Goal: Task Accomplishment & Management: Complete application form

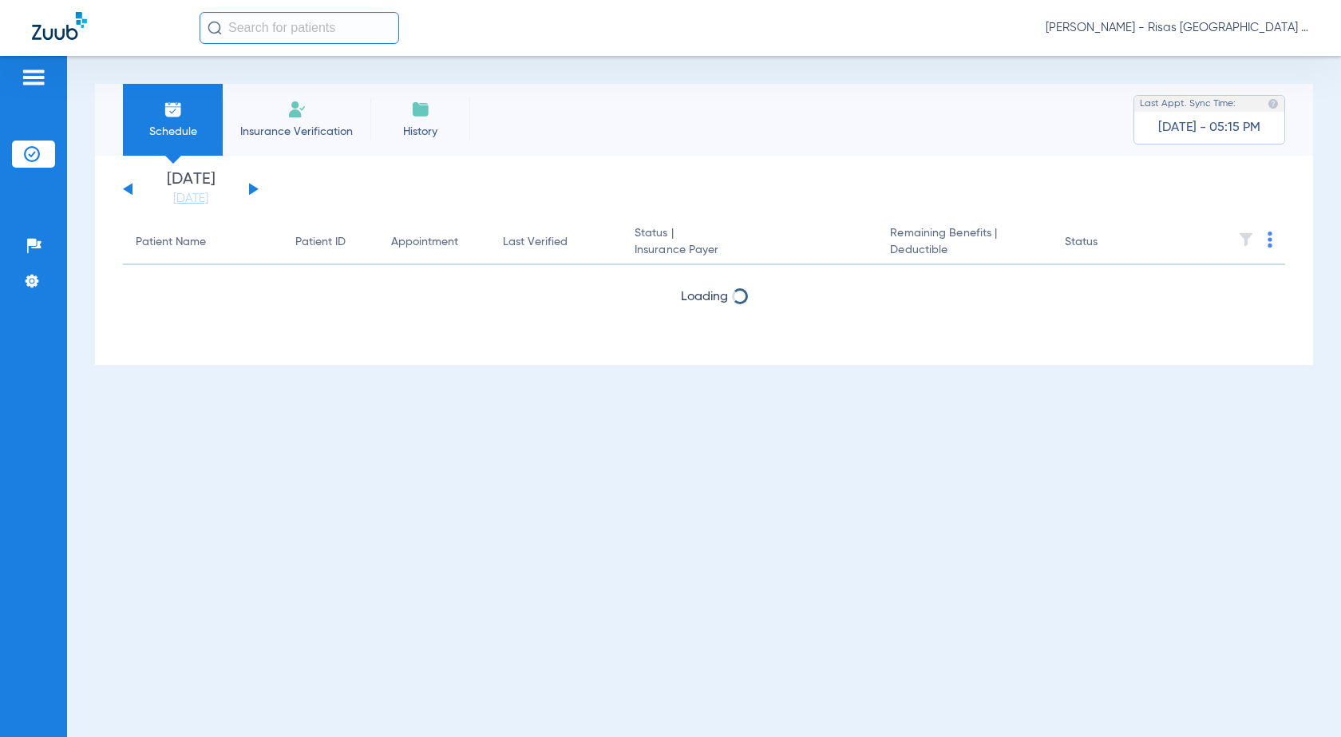
click at [298, 115] on img at bounding box center [296, 109] width 19 height 19
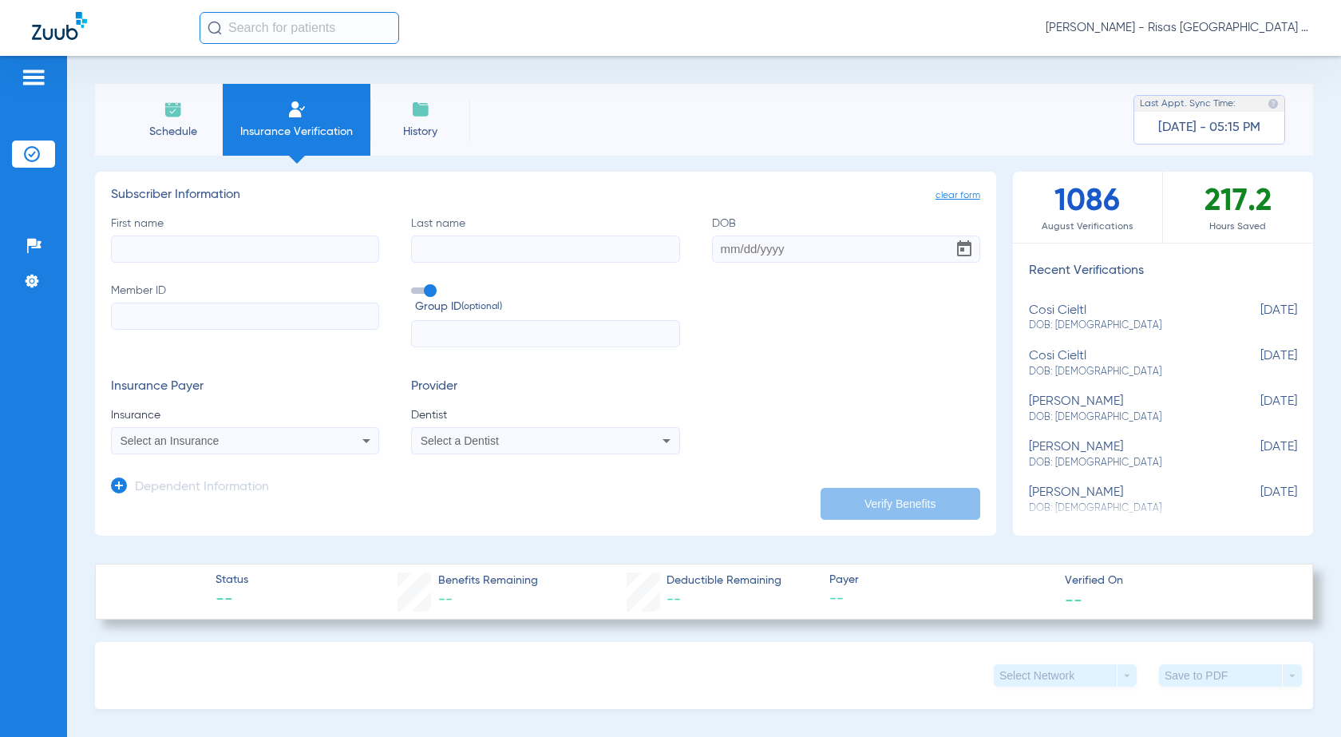
click at [172, 251] on input "First name" at bounding box center [245, 248] width 268 height 27
type input "a"
type input "[PERSON_NAME]"
click at [175, 313] on input "Member ID" at bounding box center [245, 315] width 268 height 27
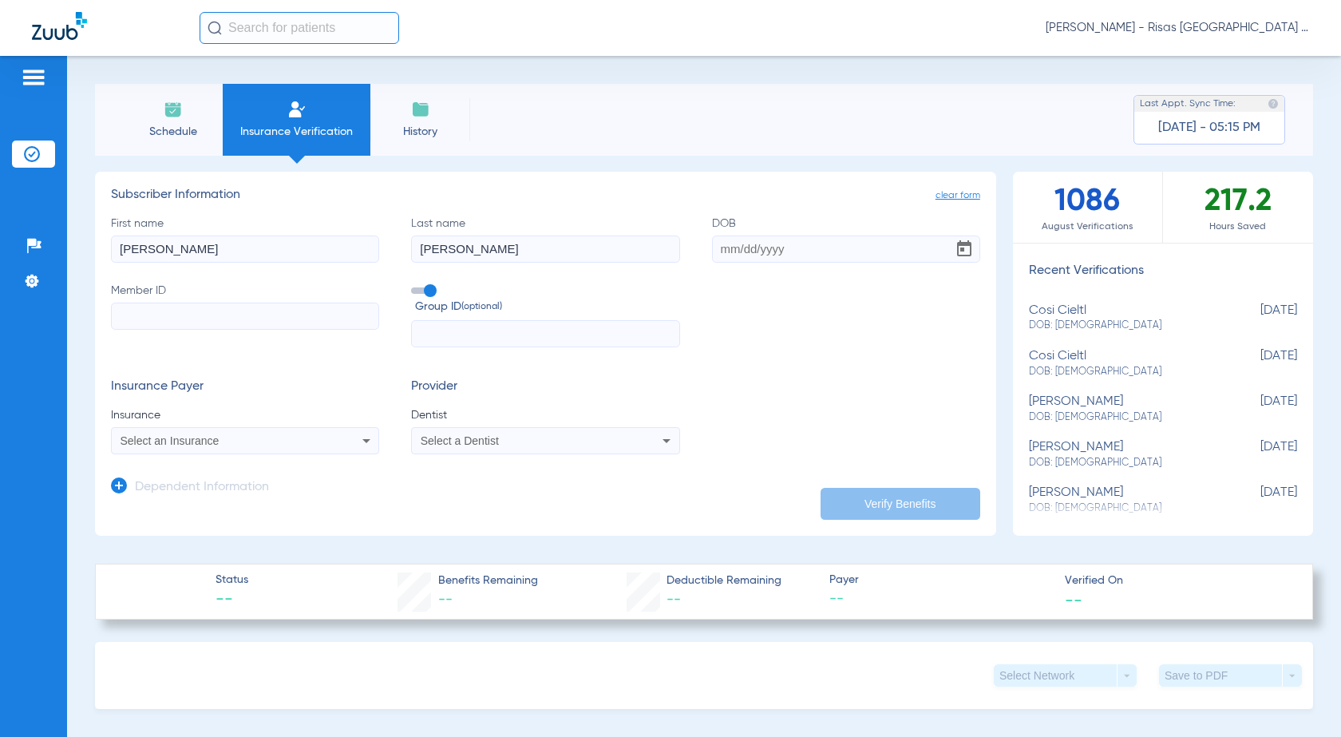
paste input "05000009635997"
type input "05000009635997"
click at [732, 251] on input "DOB" at bounding box center [846, 248] width 268 height 27
type input "[DATE]"
click at [461, 325] on input "text" at bounding box center [545, 333] width 268 height 27
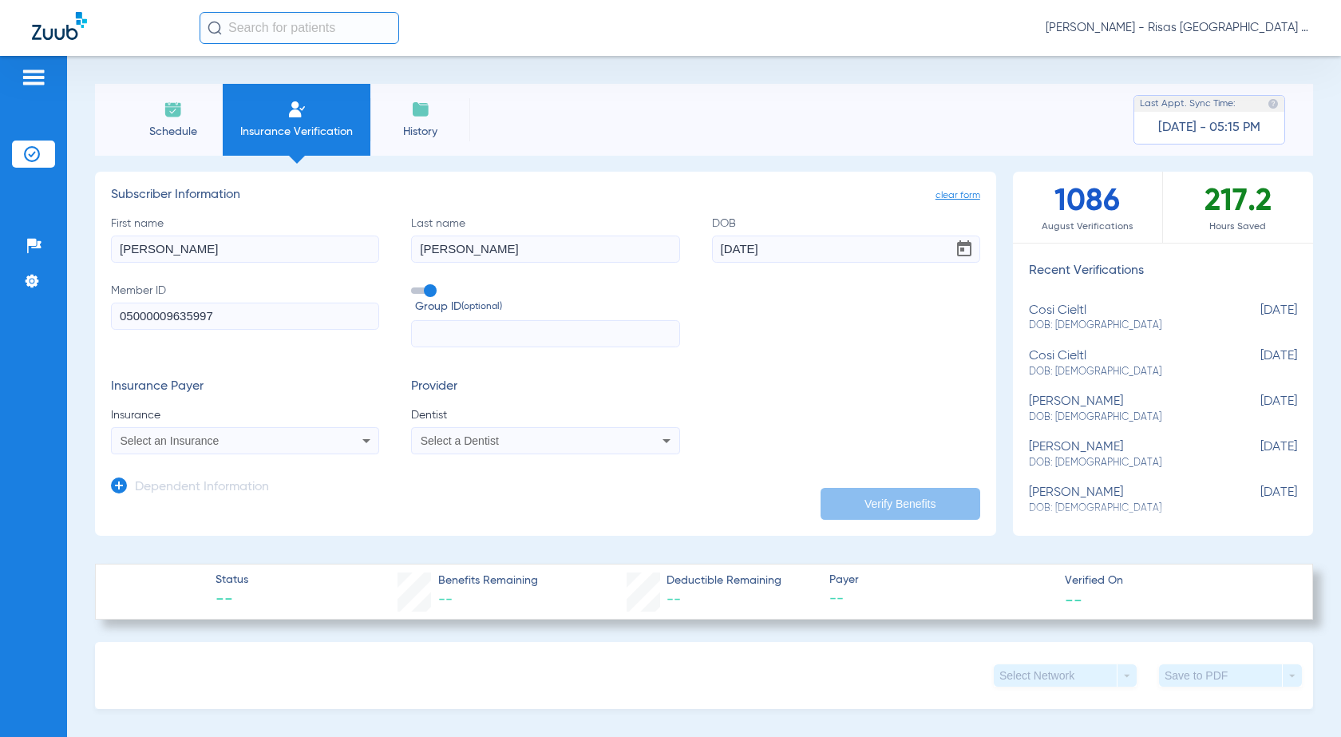
paste input "1626"
type input "1626"
click at [217, 449] on div "Select an Insurance" at bounding box center [245, 440] width 267 height 19
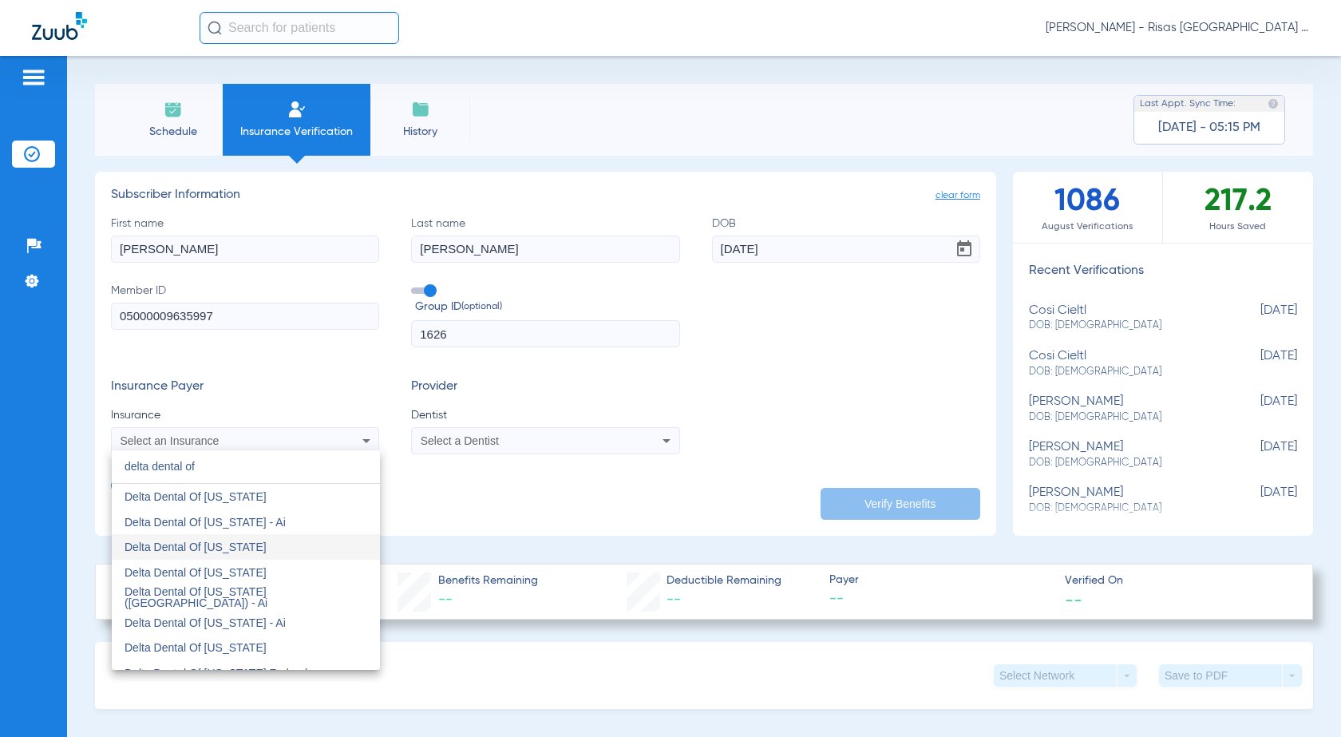
type input "delta dental of"
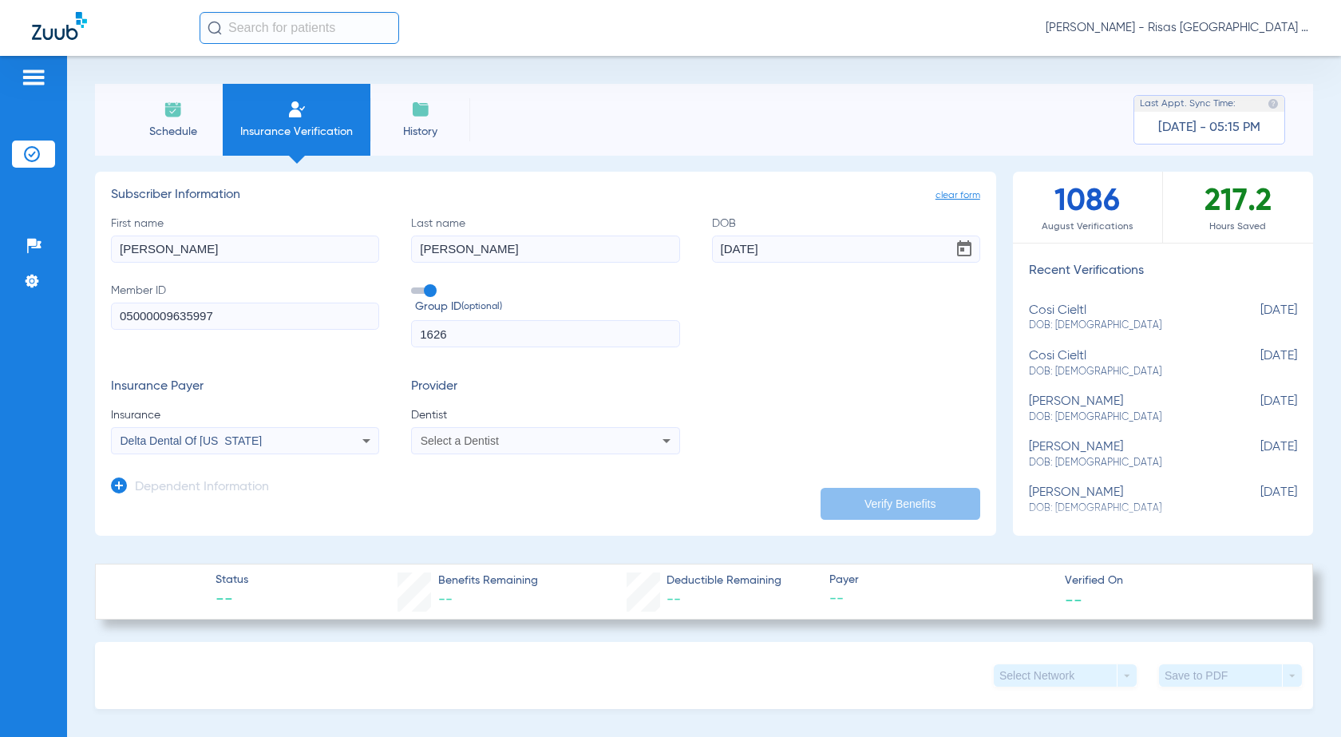
click at [462, 443] on span "Select a Dentist" at bounding box center [460, 440] width 78 height 13
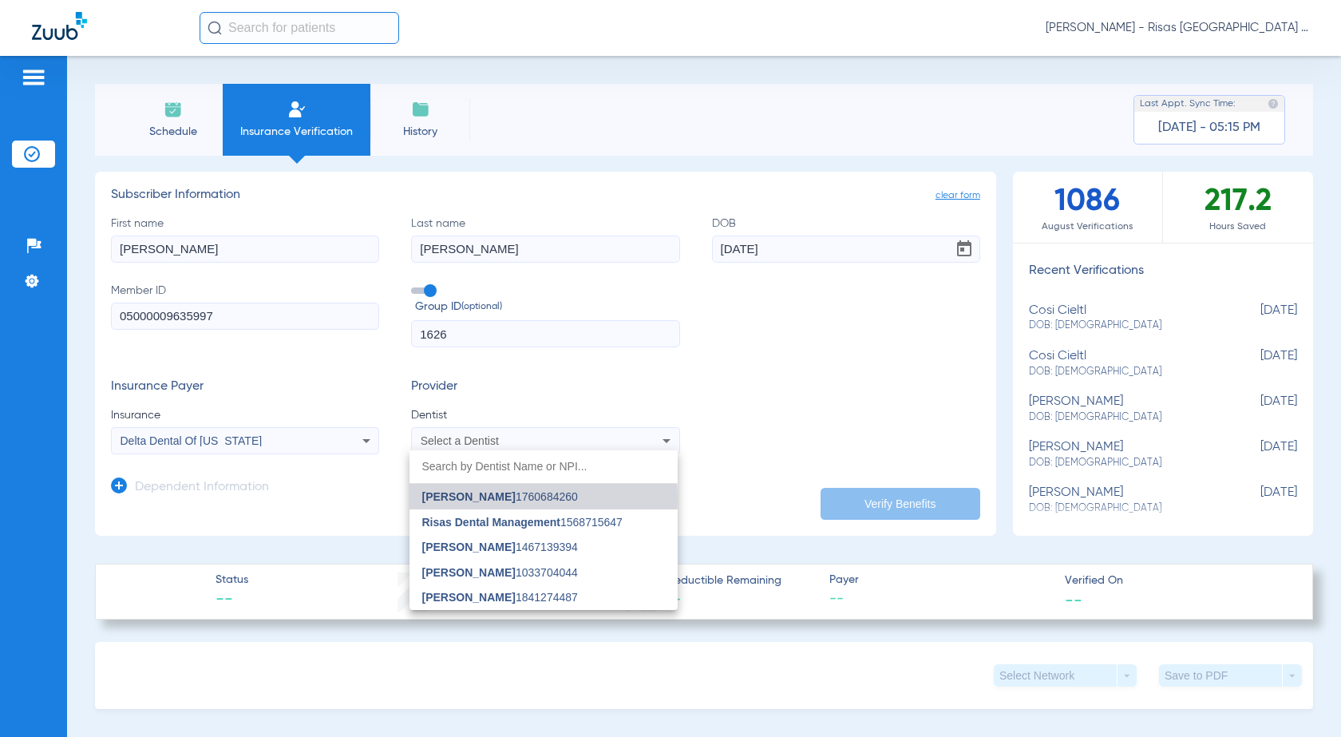
click at [495, 498] on span "[PERSON_NAME]" at bounding box center [468, 496] width 93 height 13
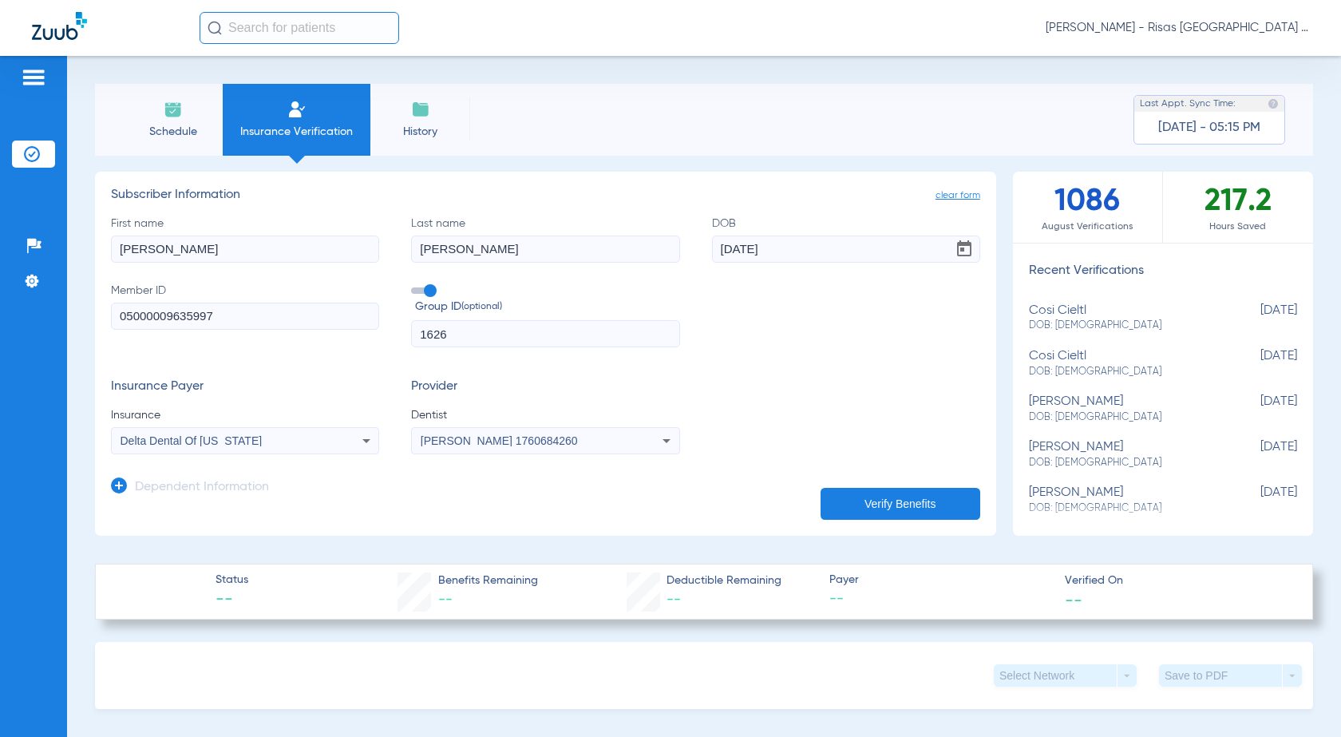
click at [424, 440] on span "[PERSON_NAME] 1760684260" at bounding box center [499, 440] width 157 height 13
type input "shou"
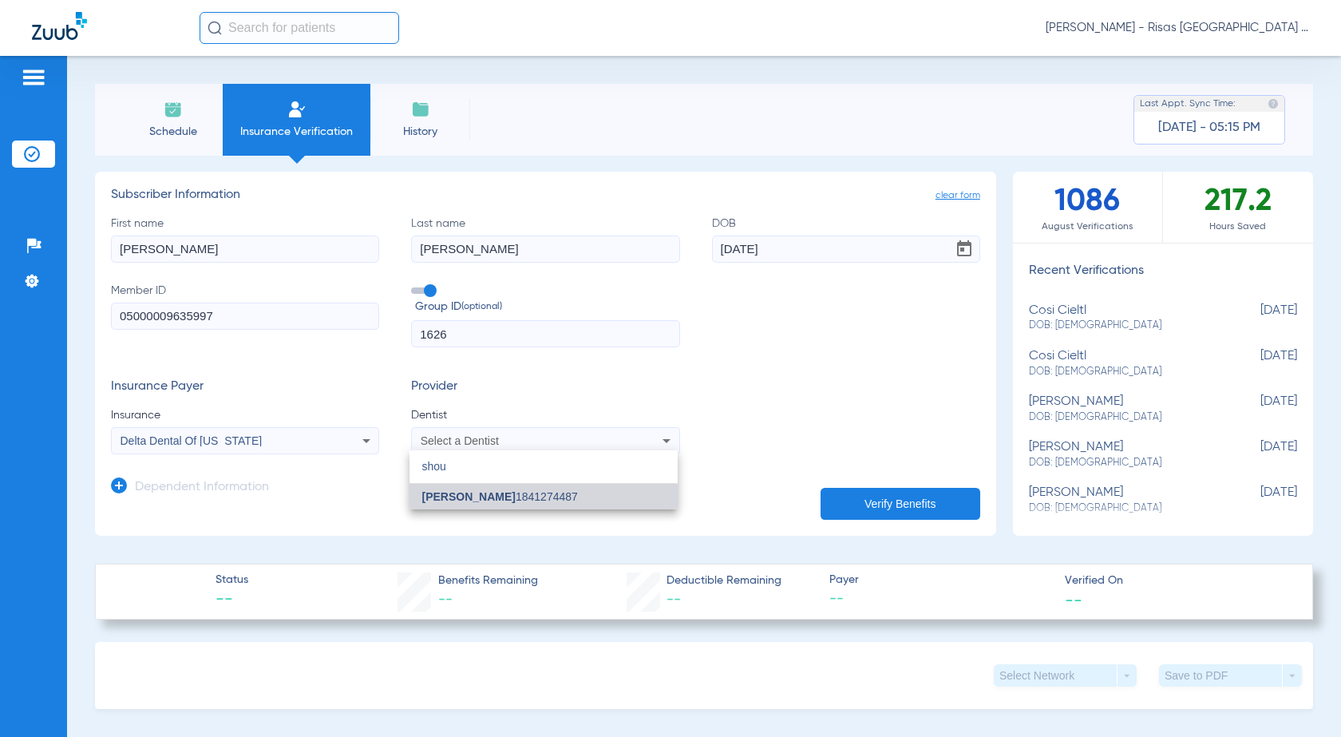
click at [468, 504] on mat-option "[PERSON_NAME] 1841274487" at bounding box center [543, 497] width 268 height 26
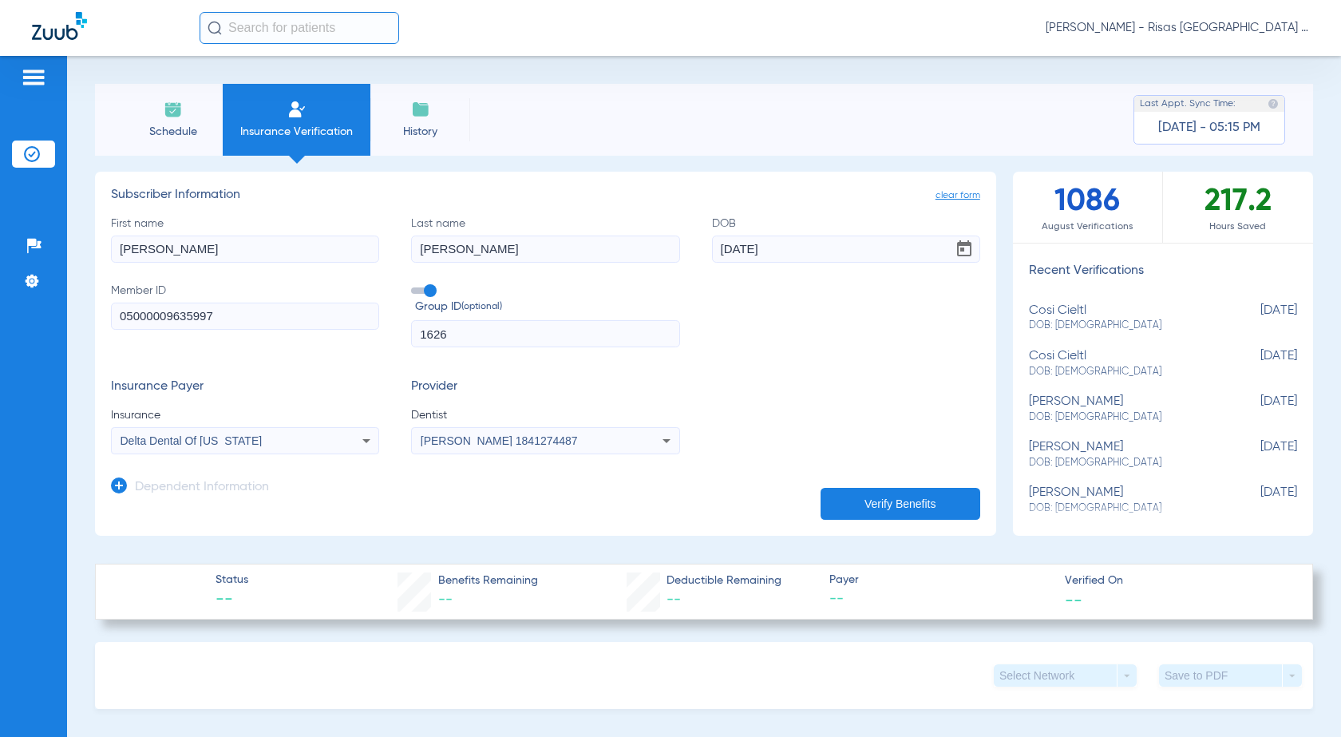
click at [842, 500] on button "Verify Benefits" at bounding box center [900, 504] width 160 height 32
